Goal: Contribute content

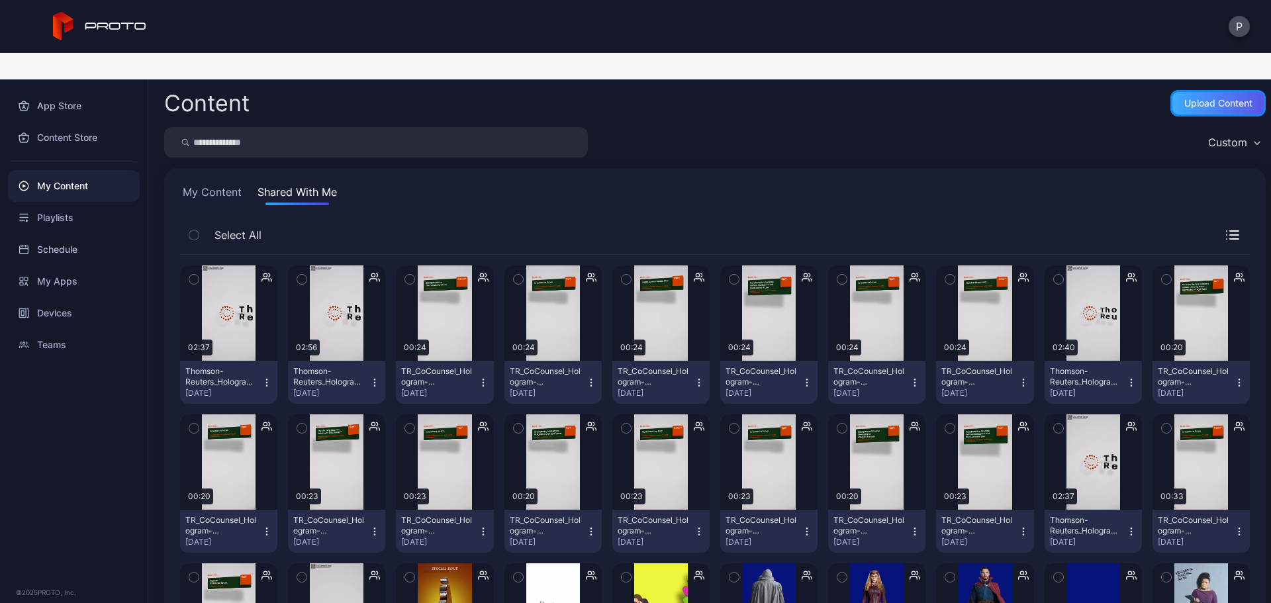
click at [1190, 98] on div "Upload Content" at bounding box center [1218, 103] width 68 height 11
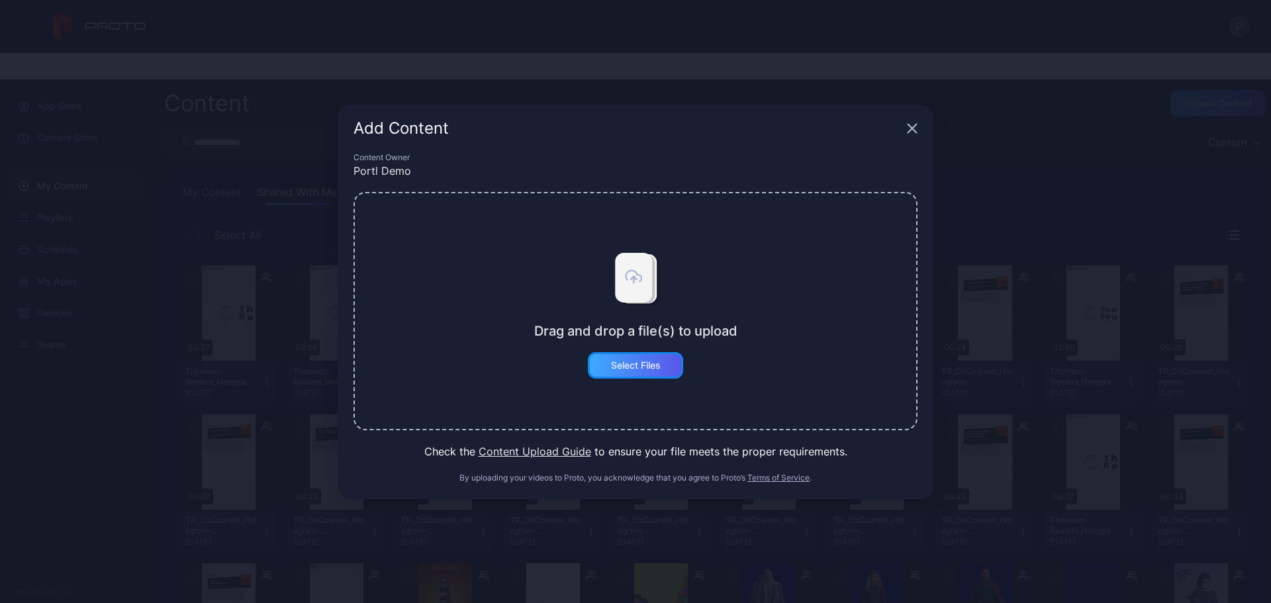
click at [661, 364] on div "Select Files" at bounding box center [635, 365] width 95 height 26
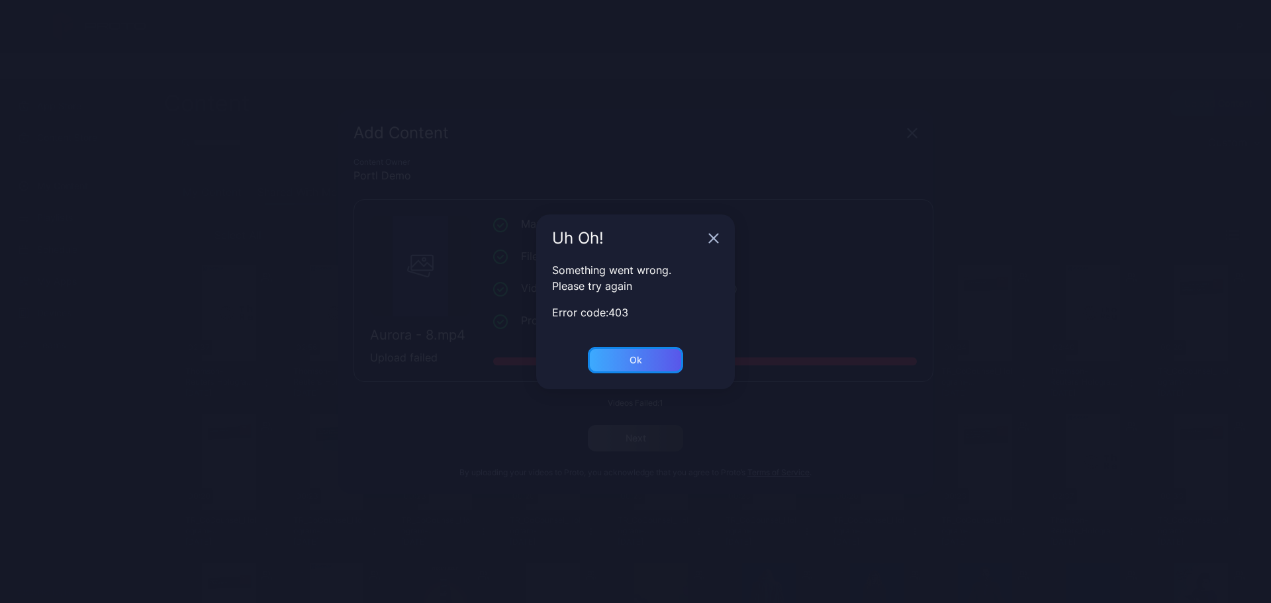
click at [632, 358] on div "Ok" at bounding box center [635, 360] width 13 height 11
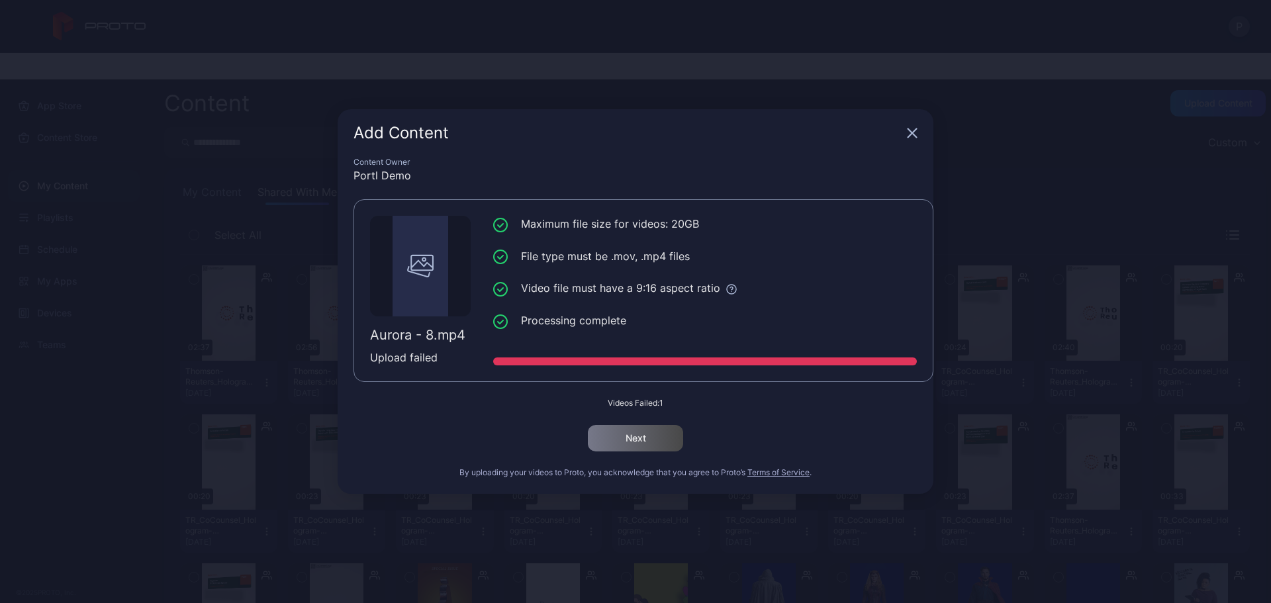
click at [911, 138] on div "Add Content" at bounding box center [635, 133] width 596 height 48
click at [916, 126] on div "Add Content" at bounding box center [635, 133] width 596 height 48
click at [910, 132] on icon "button" at bounding box center [912, 133] width 11 height 11
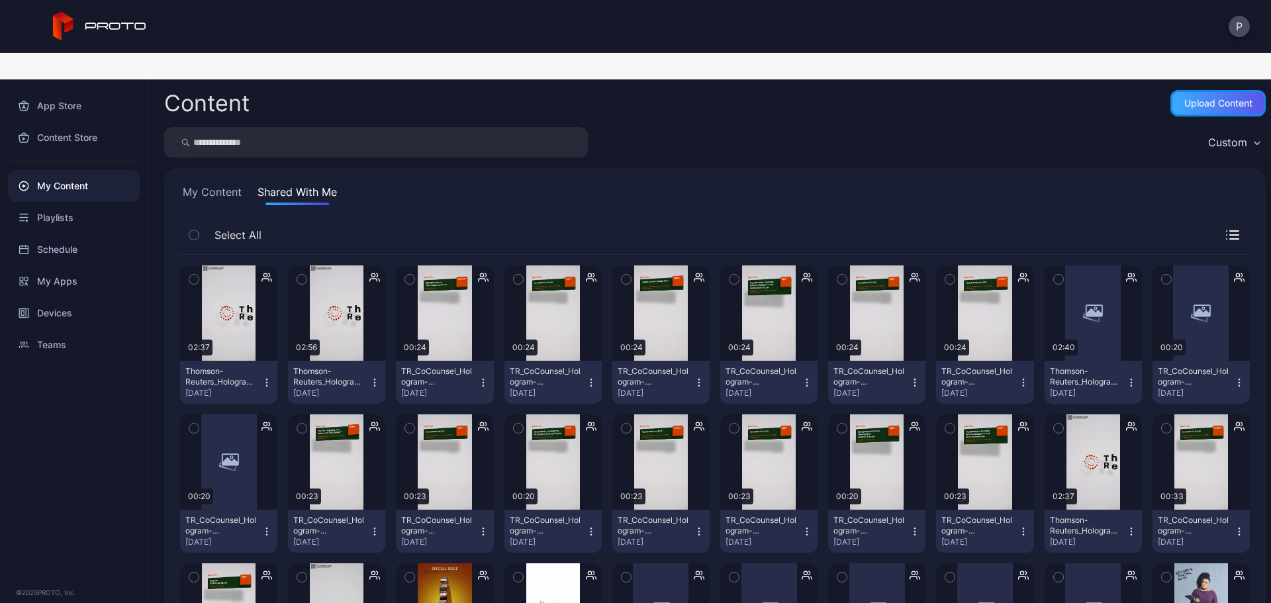
click at [1171, 90] on div "Upload Content" at bounding box center [1217, 103] width 95 height 26
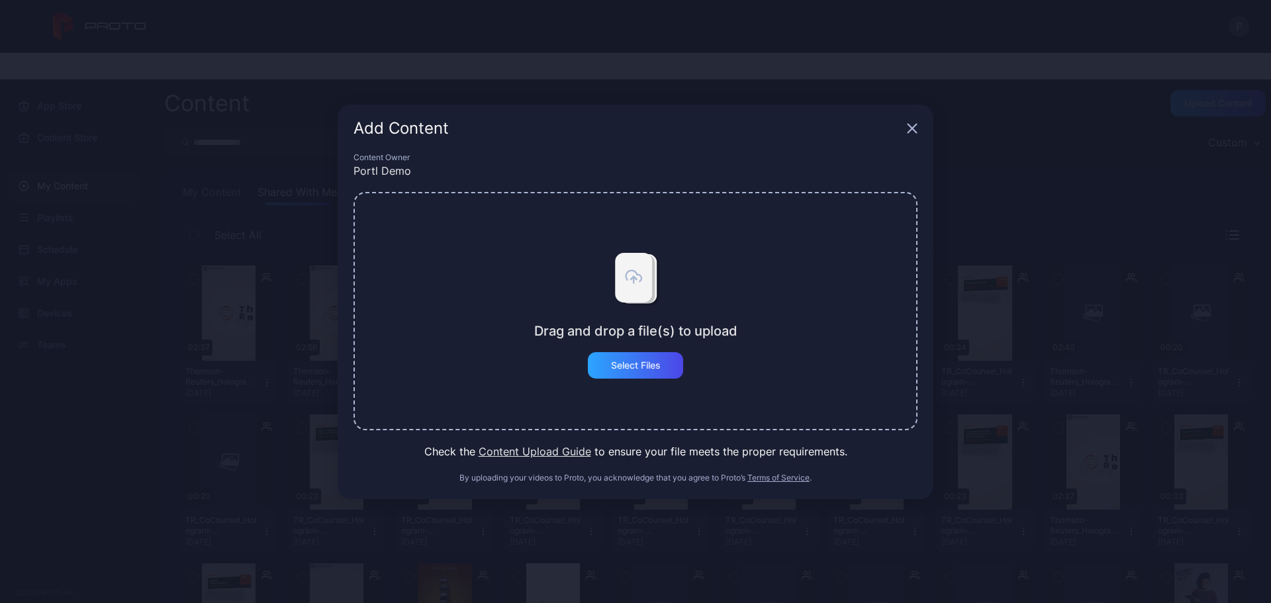
click at [667, 349] on div "Drag and drop a file(s) to upload Select Files" at bounding box center [635, 311] width 203 height 135
click at [666, 357] on div "Select Files" at bounding box center [635, 365] width 95 height 26
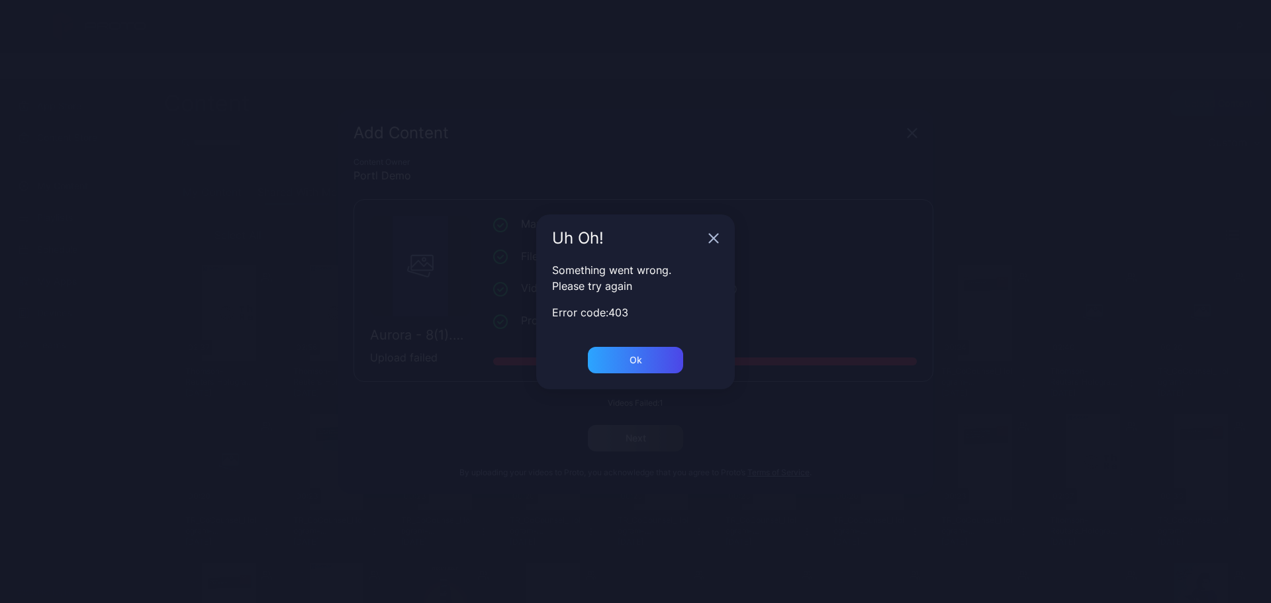
drag, startPoint x: 719, startPoint y: 237, endPoint x: 727, endPoint y: 240, distance: 8.0
click at [719, 237] on div "Uh Oh!" at bounding box center [635, 238] width 199 height 48
click at [645, 353] on div "Ok" at bounding box center [635, 360] width 95 height 26
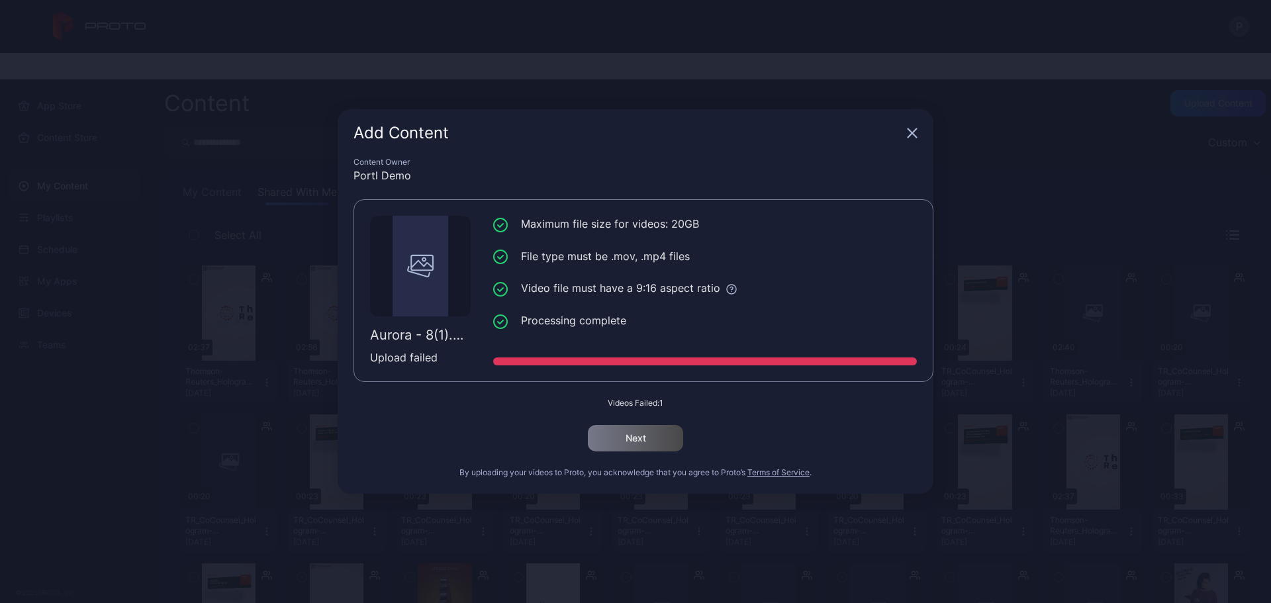
click at [919, 130] on div "Add Content" at bounding box center [635, 133] width 596 height 48
click at [915, 130] on icon "button" at bounding box center [912, 133] width 9 height 9
